Goal: Task Accomplishment & Management: Complete application form

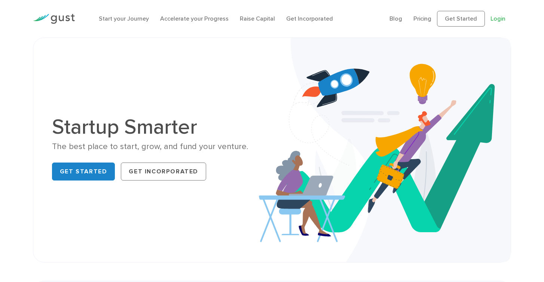
click at [493, 17] on link "Login" at bounding box center [497, 18] width 15 height 7
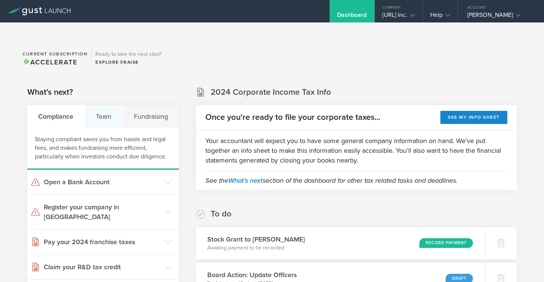
click at [105, 105] on div "Team" at bounding box center [104, 116] width 38 height 22
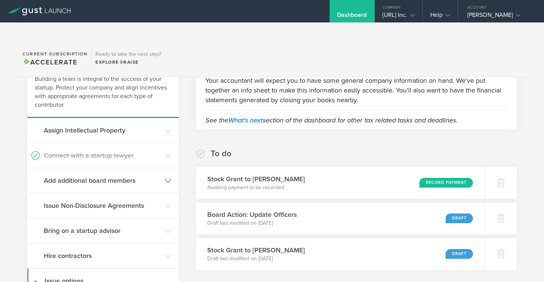
scroll to position [72, 0]
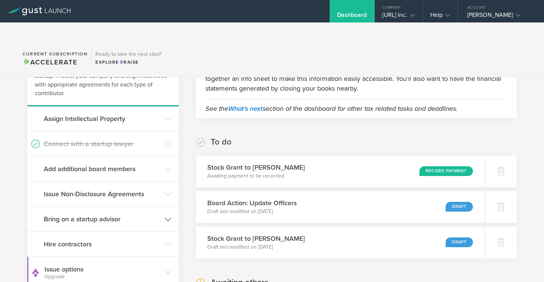
click at [137, 214] on h3 "Bring on a startup advisor" at bounding box center [102, 219] width 117 height 10
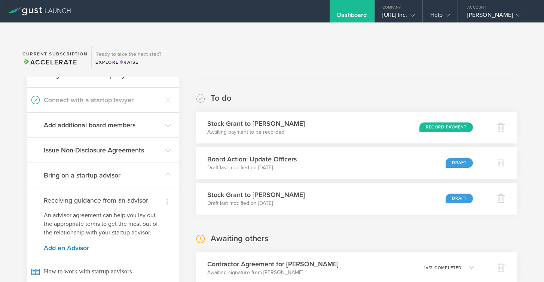
scroll to position [137, 0]
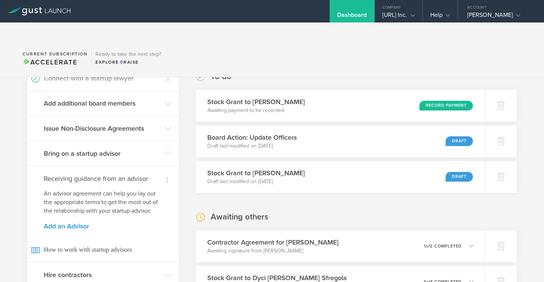
click at [61, 223] on link "Add an Advisor" at bounding box center [103, 226] width 119 height 7
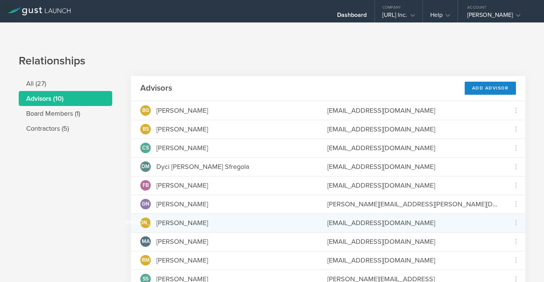
scroll to position [18, 0]
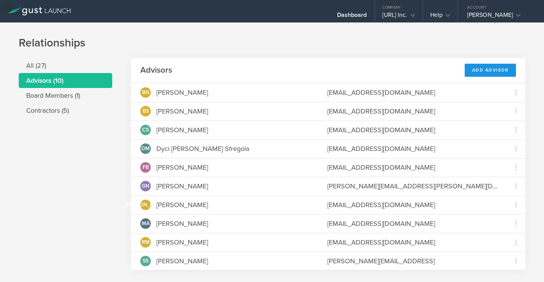
click at [509, 64] on div "Add Advisor" at bounding box center [491, 70] width 52 height 13
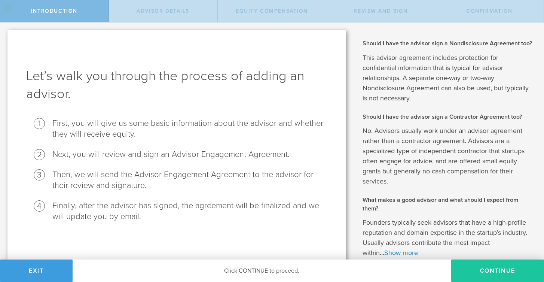
click at [489, 265] on button "Continue" at bounding box center [497, 270] width 93 height 22
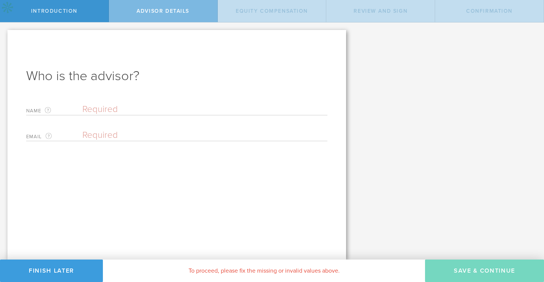
click at [190, 107] on input "text" at bounding box center [204, 109] width 245 height 11
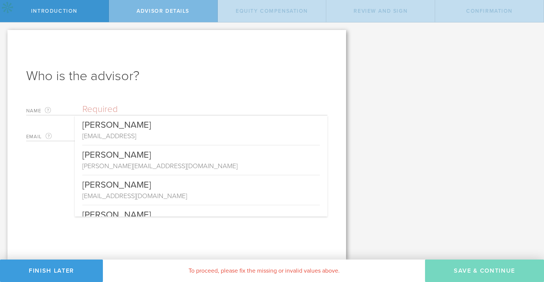
paste input "[PERSON_NAME]"
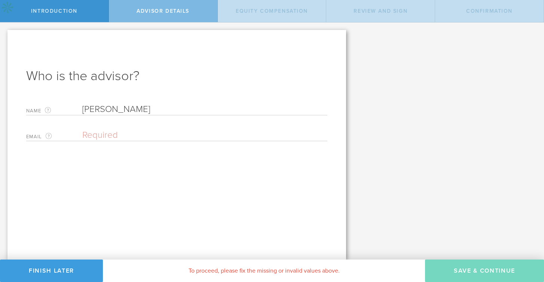
type input "[PERSON_NAME]"
click at [152, 139] on input "email" at bounding box center [202, 134] width 241 height 11
paste input "[EMAIL_ADDRESS][DOMAIN_NAME]"
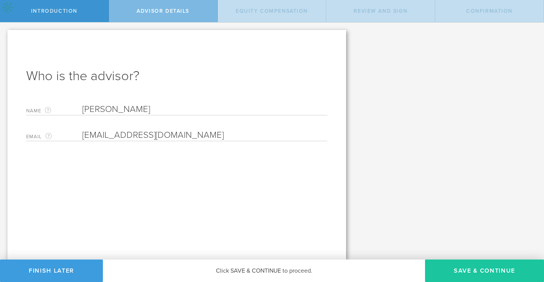
type input "[EMAIL_ADDRESS][DOMAIN_NAME]"
click at [486, 270] on button "Save & Continue" at bounding box center [484, 270] width 119 height 22
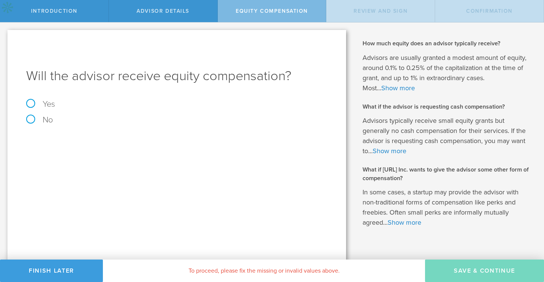
click at [49, 103] on label "Yes" at bounding box center [176, 104] width 301 height 8
click at [5, 34] on input "Yes" at bounding box center [2, 28] width 5 height 12
radio input "true"
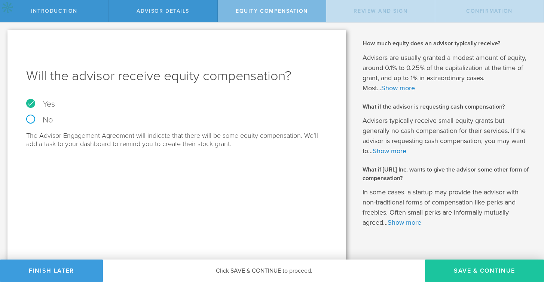
click at [483, 268] on button "Save & Continue" at bounding box center [484, 270] width 119 height 22
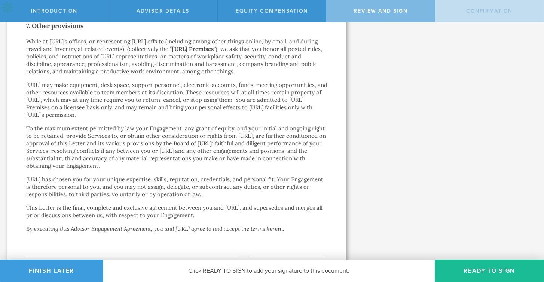
scroll to position [1290, 0]
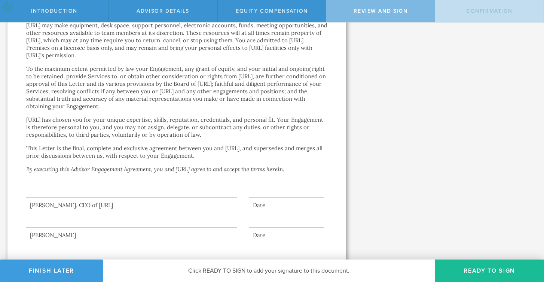
click at [240, 198] on div at bounding box center [176, 215] width 301 height 34
click at [483, 275] on button "Ready to Sign" at bounding box center [489, 270] width 109 height 22
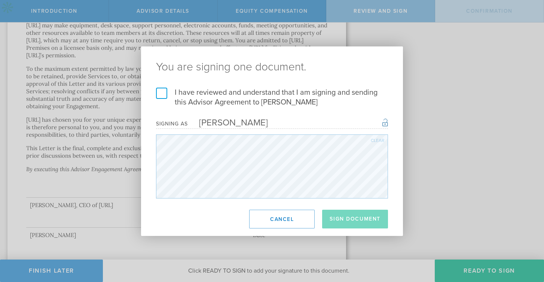
click at [198, 97] on label "I have reviewed and understand that I am signing and sending this Advisor Agree…" at bounding box center [272, 97] width 232 height 19
click at [0, 0] on input "I have reviewed and understand that I am signing and sending this Advisor Agree…" at bounding box center [0, 0] width 0 height 0
click at [348, 223] on button "Sign Document" at bounding box center [355, 218] width 66 height 19
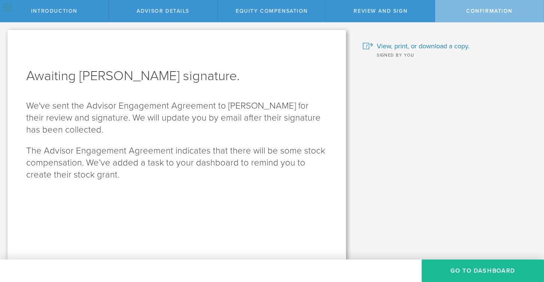
scroll to position [0, 0]
click at [485, 267] on button "Go To Dashboard" at bounding box center [483, 270] width 122 height 22
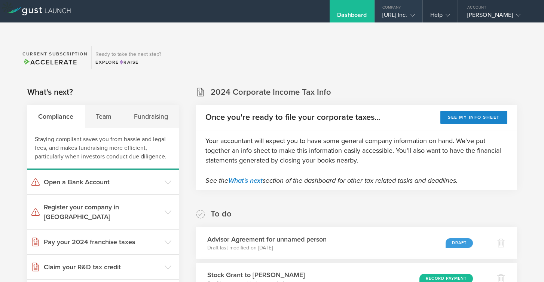
click at [420, 14] on div "Inventry.ai Inc." at bounding box center [399, 16] width 48 height 11
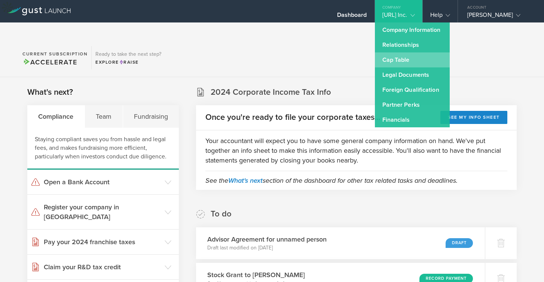
click at [409, 58] on link "Cap Table" at bounding box center [412, 59] width 75 height 15
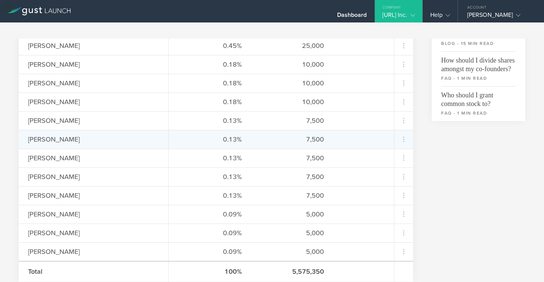
scroll to position [276, 0]
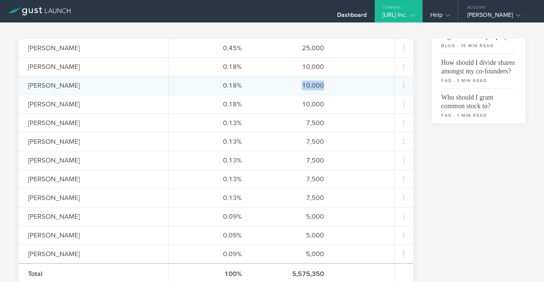
drag, startPoint x: 303, startPoint y: 67, endPoint x: 331, endPoint y: 70, distance: 28.1
click at [332, 76] on div "0.18% 10,000" at bounding box center [281, 85] width 225 height 19
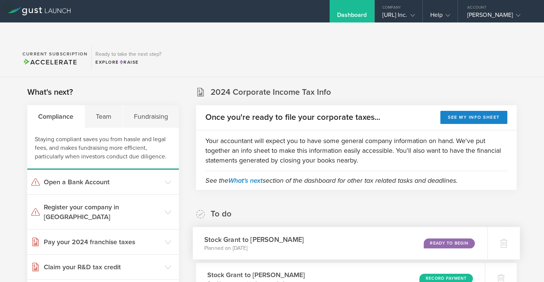
click at [448, 238] on div "Ready to Begin" at bounding box center [448, 243] width 51 height 10
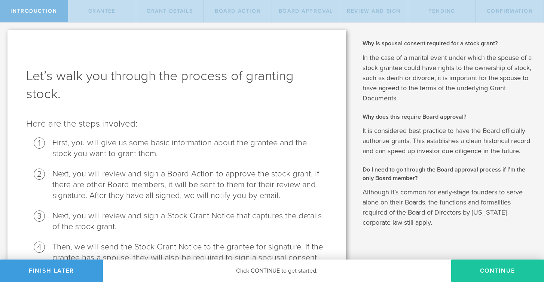
click at [487, 260] on button "Continue" at bounding box center [497, 270] width 93 height 22
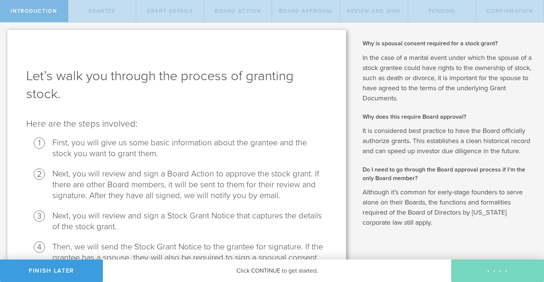
radio input "true"
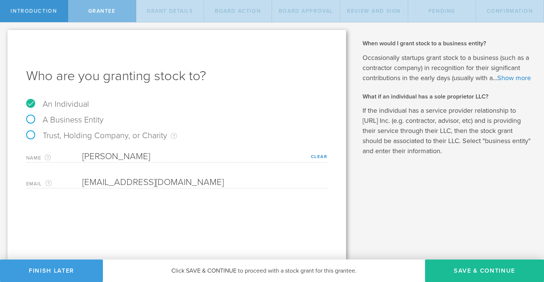
click at [453, 254] on div "Why is spousal consent required for a stock grant? In the case of a marital eve…" at bounding box center [448, 140] width 190 height 237
click at [460, 274] on button "Save & Continue" at bounding box center [484, 270] width 119 height 22
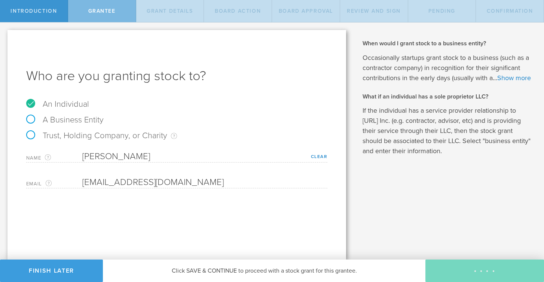
type input "24"
type input "3"
select select "single"
select select "100"
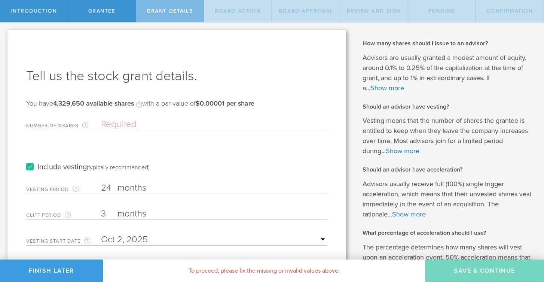
click at [158, 123] on input "Number of Shares The total amount of stock the company is granting to this reci…" at bounding box center [214, 124] width 226 height 11
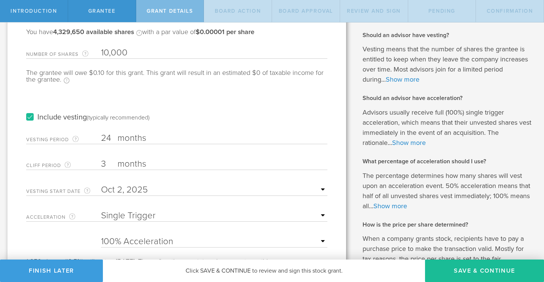
scroll to position [86, 0]
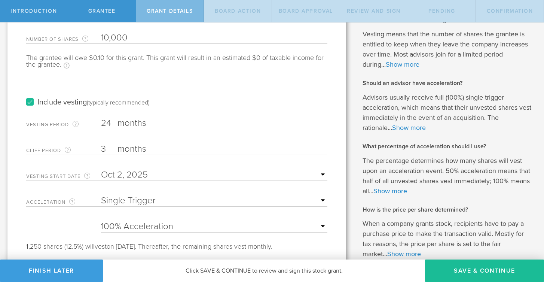
type input "10,000"
click at [196, 119] on input "24" at bounding box center [214, 122] width 226 height 11
click at [197, 120] on input "24" at bounding box center [214, 122] width 226 height 11
click at [104, 149] on input "3" at bounding box center [214, 148] width 226 height 11
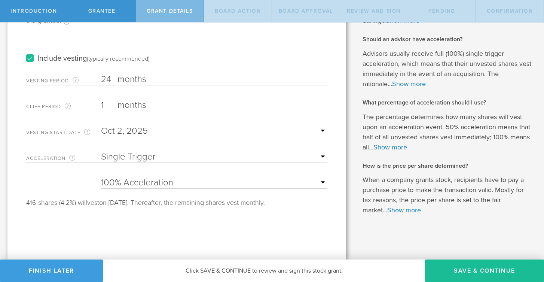
type input "1"
drag, startPoint x: 138, startPoint y: 205, endPoint x: 276, endPoint y: 208, distance: 137.7
click at [276, 208] on div "Tell us the stock grant details. You have 4,329,650 available shares Available …" at bounding box center [176, 79] width 339 height 359
click at [278, 227] on div "Tell us the stock grant details. You have 4,329,650 available shares Available …" at bounding box center [176, 79] width 339 height 359
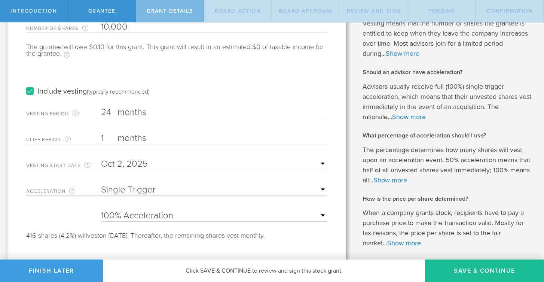
scroll to position [0, 0]
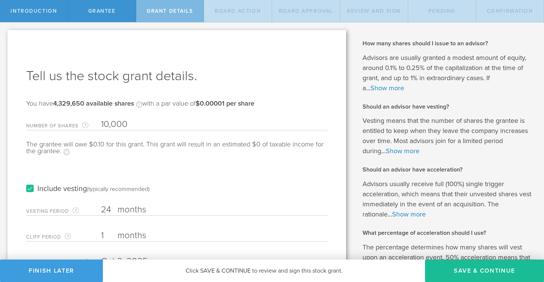
drag, startPoint x: 102, startPoint y: 210, endPoint x: 111, endPoint y: 210, distance: 8.6
click at [111, 211] on input "24" at bounding box center [214, 209] width 226 height 11
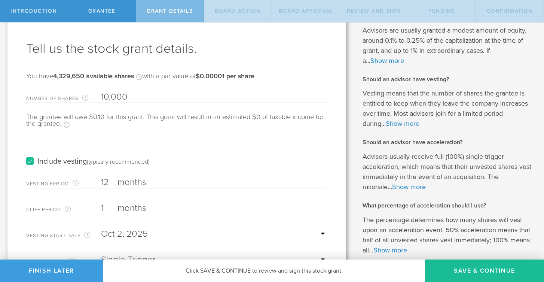
scroll to position [130, 0]
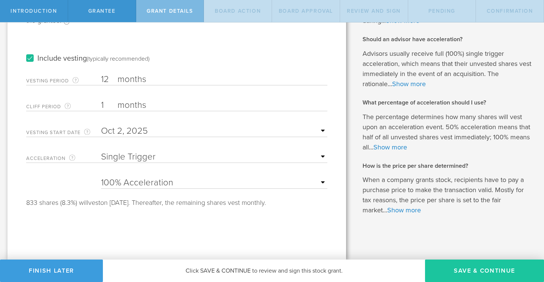
type input "12"
click at [472, 271] on button "Save & Continue" at bounding box center [484, 270] width 119 height 22
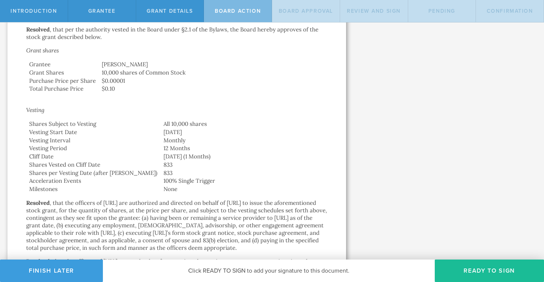
scroll to position [454, 0]
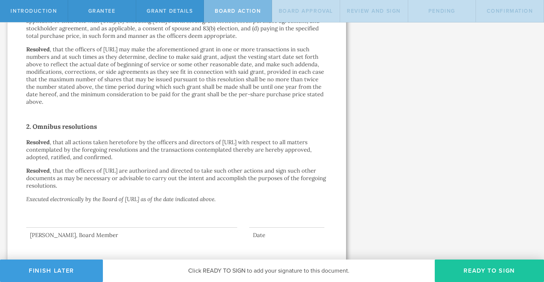
click at [504, 263] on button "Ready to Sign" at bounding box center [489, 270] width 109 height 22
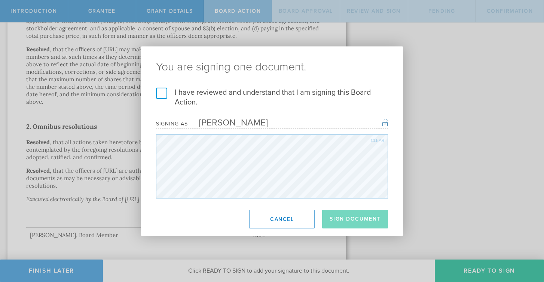
click at [177, 92] on label "I have reviewed and understand that I am signing this Board Action." at bounding box center [272, 97] width 232 height 19
click at [0, 0] on input "I have reviewed and understand that I am signing this Board Action." at bounding box center [0, 0] width 0 height 0
click at [349, 217] on button "Sign Document" at bounding box center [355, 218] width 66 height 19
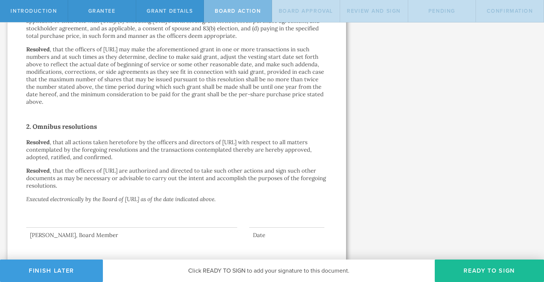
scroll to position [0, 0]
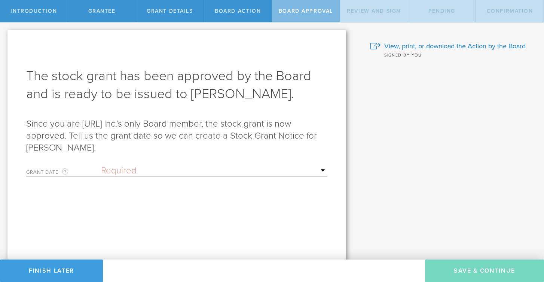
click at [321, 172] on select "Required Upon grantee's signature A specific date" at bounding box center [214, 170] width 226 height 11
select select "uponGranteeSignature"
click at [101, 165] on select "Required Upon grantee's signature A specific date" at bounding box center [214, 170] width 226 height 11
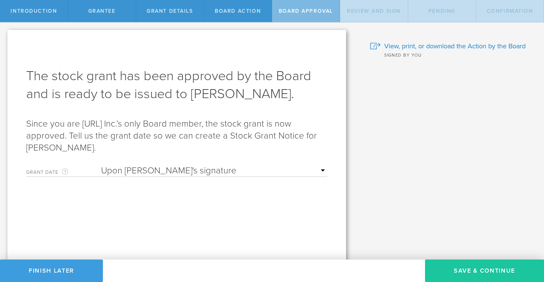
click at [477, 268] on button "Save & Continue" at bounding box center [484, 270] width 119 height 22
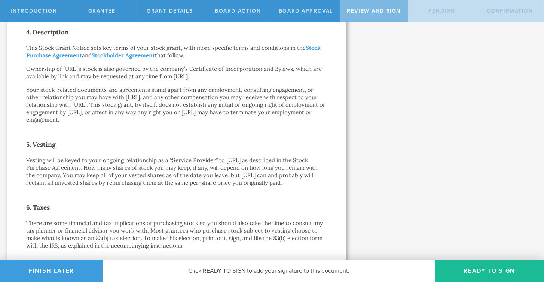
scroll to position [382, 0]
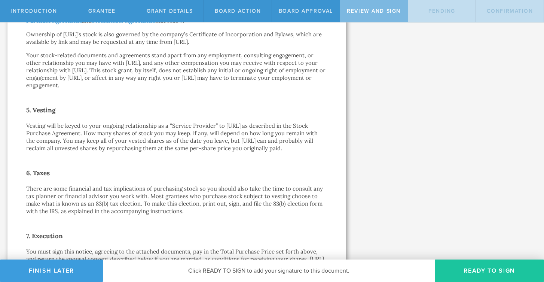
click at [491, 274] on button "Ready to Sign" at bounding box center [489, 270] width 109 height 22
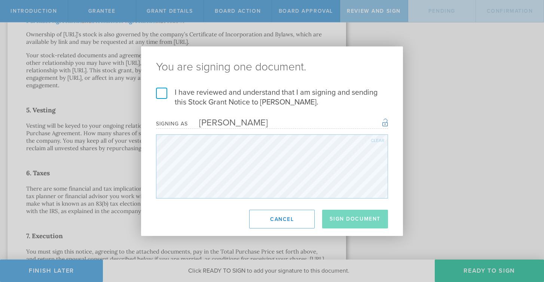
click at [159, 99] on label "I have reviewed and understand that I am signing and sending this Stock Grant N…" at bounding box center [272, 97] width 232 height 19
click at [0, 0] on input "I have reviewed and understand that I am signing and sending this Stock Grant N…" at bounding box center [0, 0] width 0 height 0
click at [332, 213] on button "Sign Document" at bounding box center [355, 218] width 66 height 19
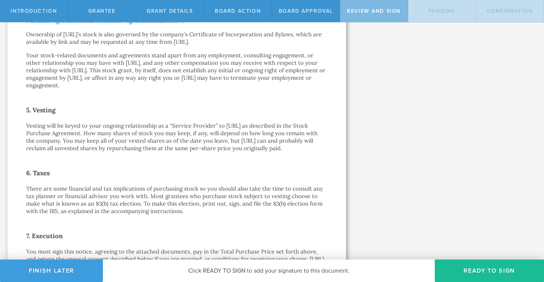
scroll to position [0, 0]
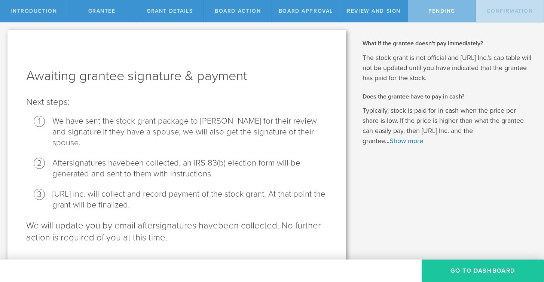
click at [488, 271] on button "Go To Dashboard" at bounding box center [483, 270] width 122 height 22
